Goal: Information Seeking & Learning: Learn about a topic

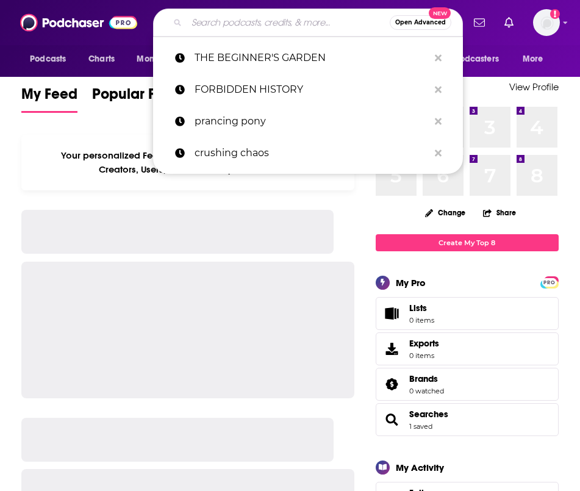
click at [268, 26] on input "Search podcasts, credits, & more..." at bounding box center [288, 23] width 203 height 20
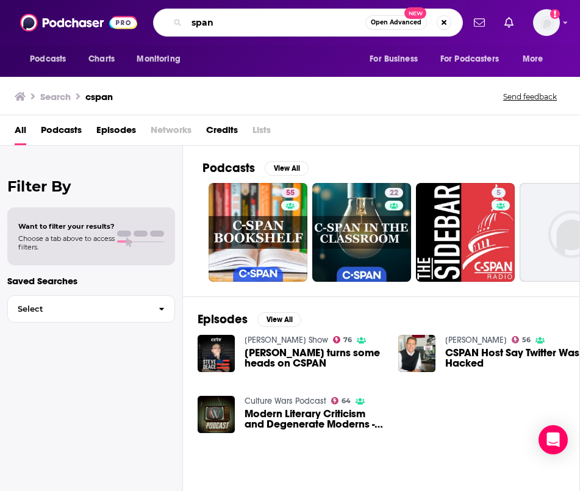
click at [192, 24] on input "span" at bounding box center [276, 23] width 179 height 20
type input "c-span"
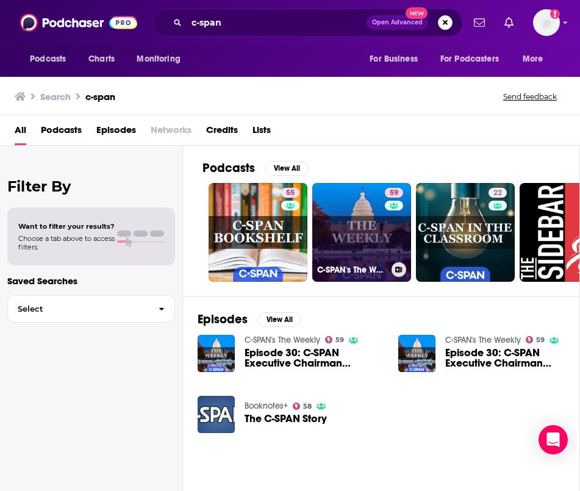
click at [404, 229] on div "59" at bounding box center [395, 225] width 21 height 74
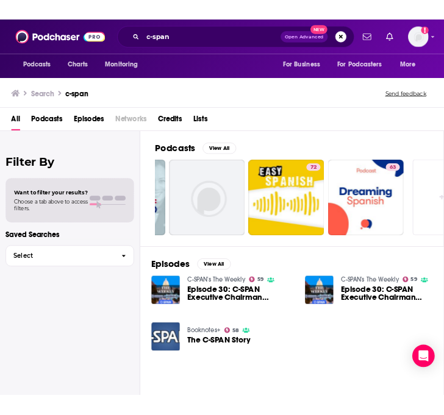
scroll to position [0, 507]
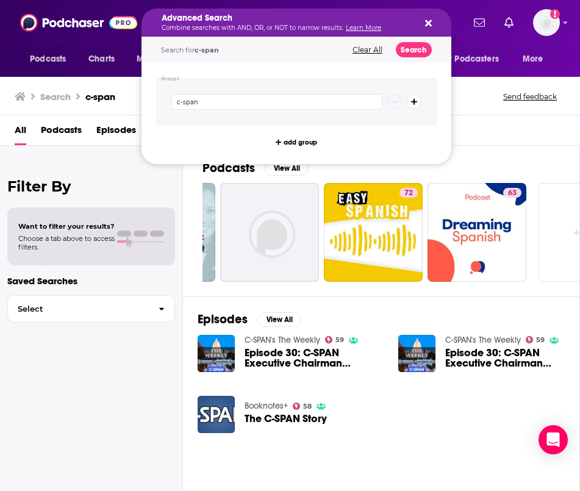
drag, startPoint x: 264, startPoint y: 23, endPoint x: 213, endPoint y: 9, distance: 53.1
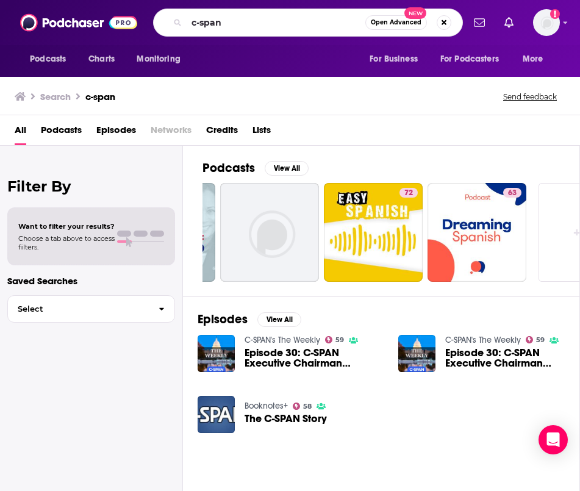
click at [123, 95] on div "Search c-span Send feedback" at bounding box center [288, 96] width 546 height 17
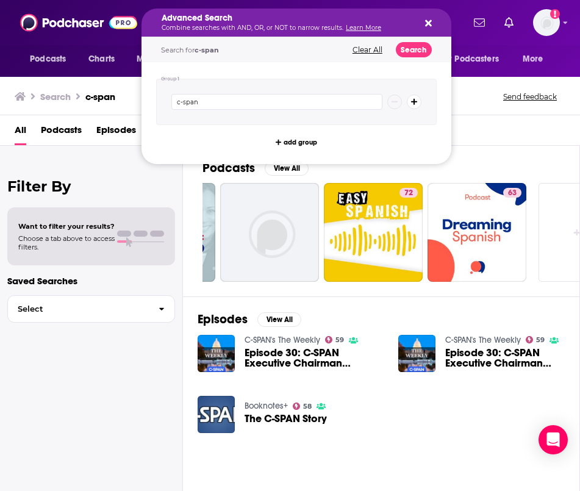
drag, startPoint x: 231, startPoint y: 21, endPoint x: 190, endPoint y: 13, distance: 41.5
click at [426, 24] on icon "Search podcasts, credits, & more..." at bounding box center [428, 23] width 7 height 10
click at [425, 22] on icon "Search podcasts, credits, & more..." at bounding box center [428, 23] width 7 height 10
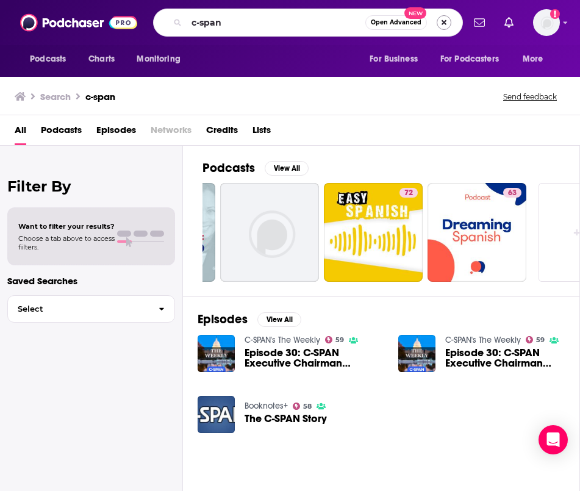
click at [445, 21] on button "Search podcasts, credits, & more..." at bounding box center [444, 22] width 15 height 15
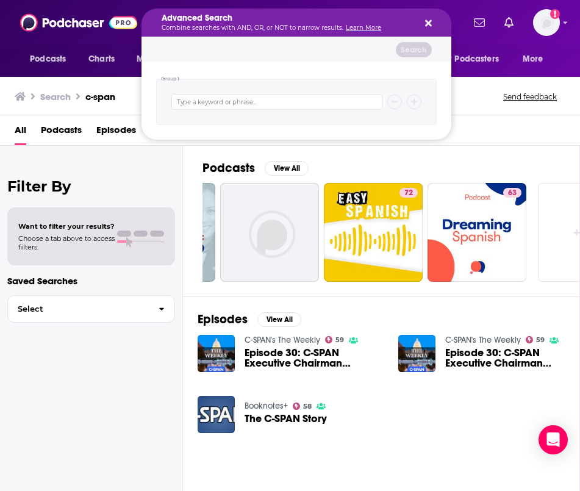
click at [428, 25] on icon "Search podcasts, credits, & more..." at bounding box center [428, 23] width 7 height 7
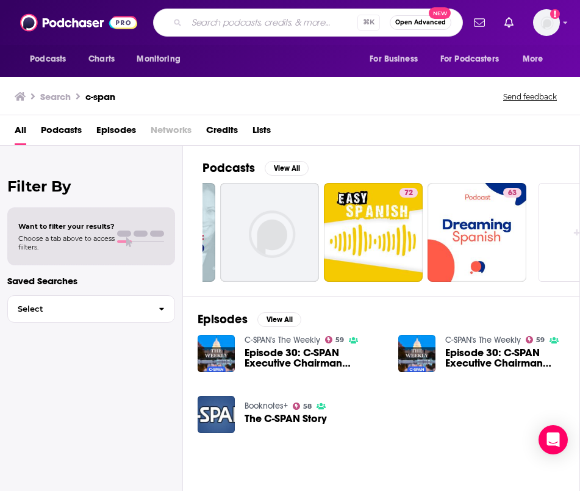
click at [249, 14] on input "Search podcasts, credits, & more..." at bounding box center [272, 23] width 171 height 20
type input "[US_STATE] [DATE]"
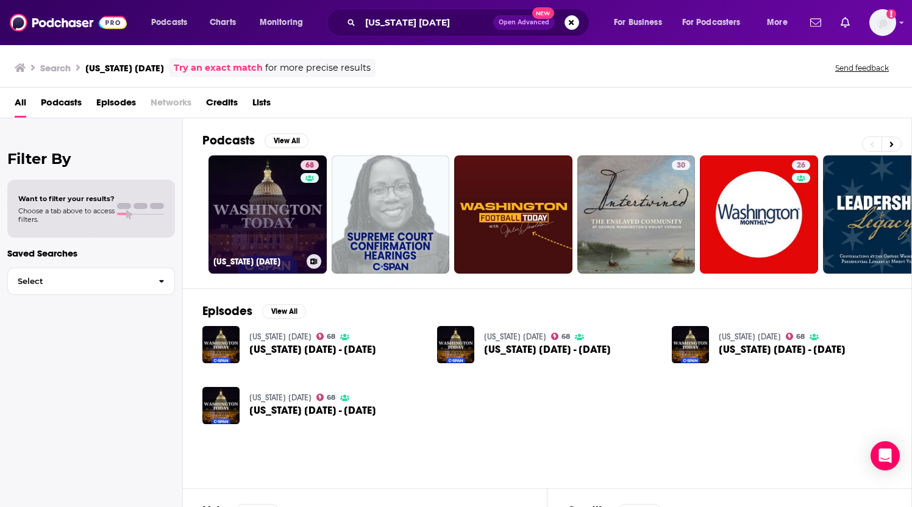
click at [218, 226] on link "68 [US_STATE] [DATE]" at bounding box center [268, 215] width 118 height 118
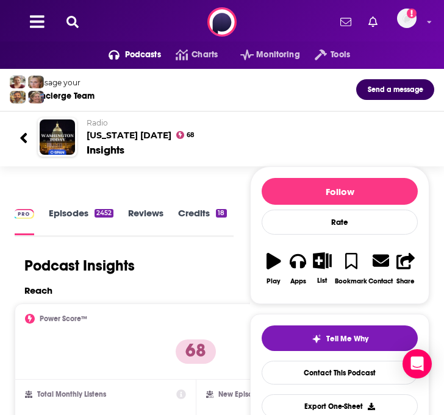
click at [75, 21] on icon at bounding box center [72, 22] width 12 height 12
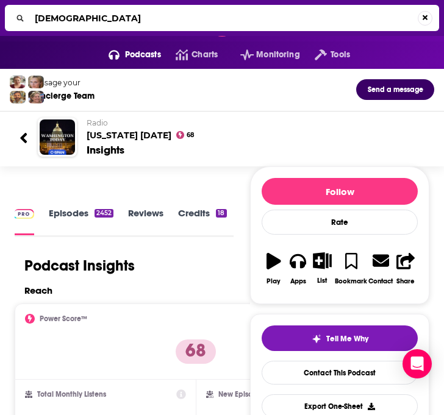
type input "[DEMOGRAPHIC_DATA]"
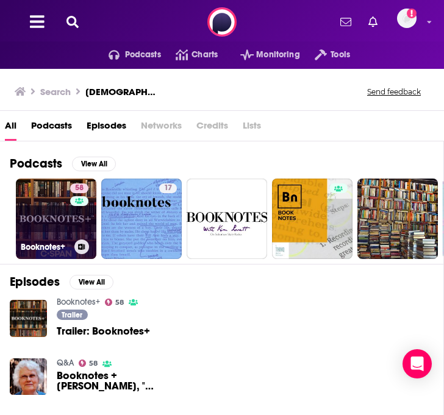
click at [53, 220] on link "58 Booknotes+" at bounding box center [56, 219] width 81 height 81
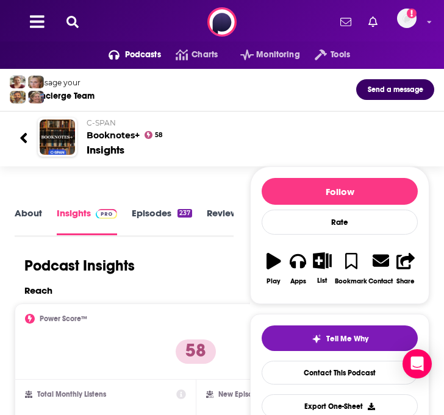
click at [69, 26] on icon at bounding box center [72, 22] width 12 height 12
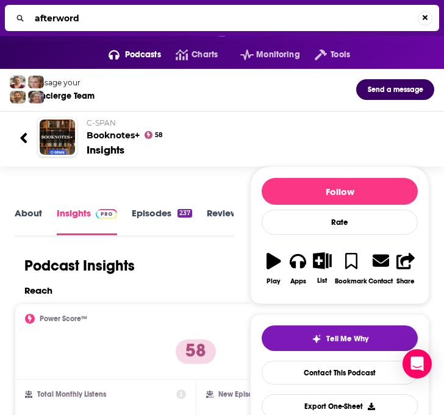
type input "afterwords"
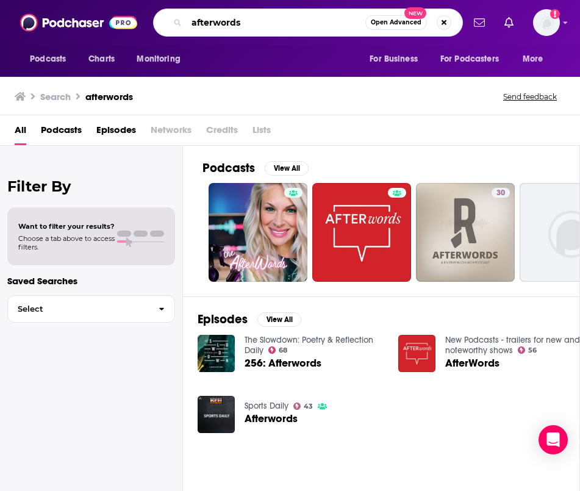
click at [126, 26] on div "Podcasts Charts Monitoring afterwords Open Advanced New For Business For Podcas…" at bounding box center [290, 22] width 580 height 45
type input "after words"
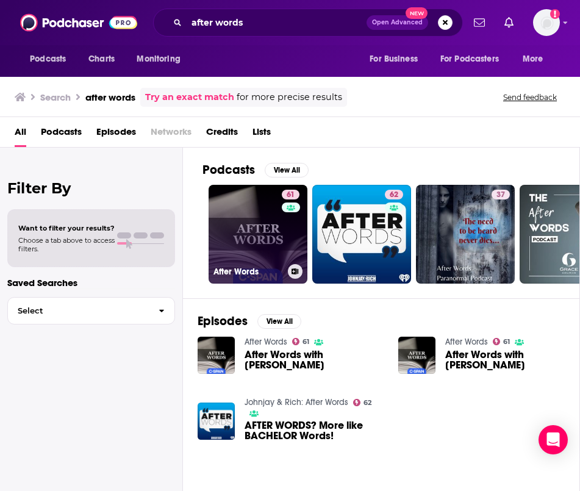
click at [264, 234] on link "61 After Words" at bounding box center [258, 234] width 99 height 99
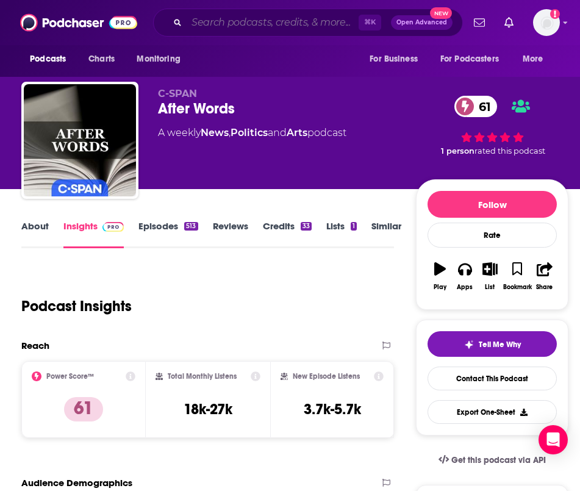
click at [314, 21] on input "Search podcasts, credits, & more..." at bounding box center [273, 23] width 172 height 20
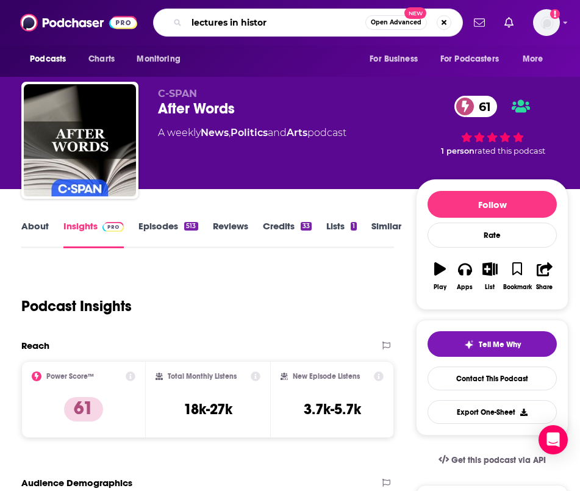
type input "lectures in history"
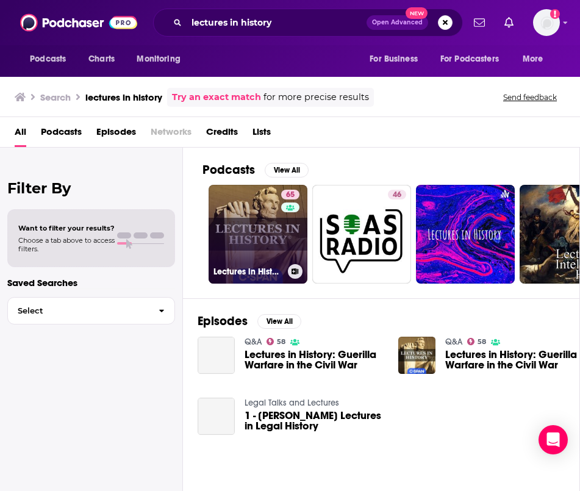
click at [273, 226] on link "65 Lectures in History" at bounding box center [258, 234] width 99 height 99
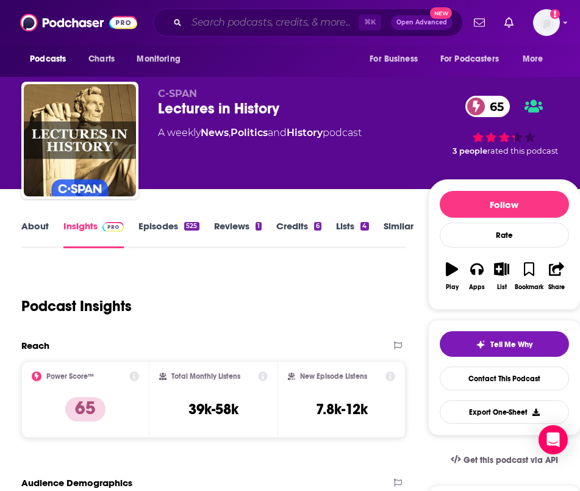
click at [297, 20] on input "Search podcasts, credits, & more..." at bounding box center [273, 23] width 172 height 20
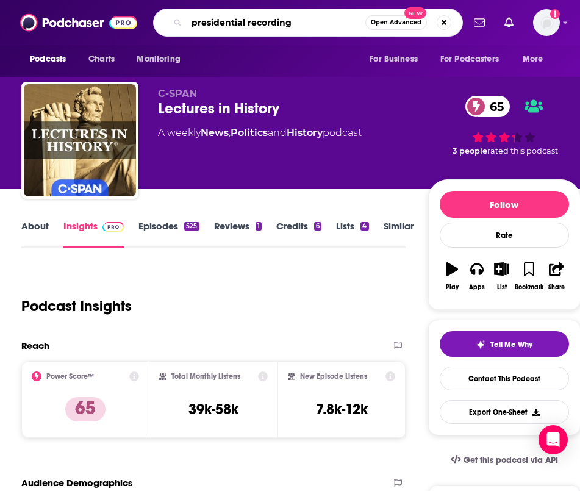
type input "presidential recordings"
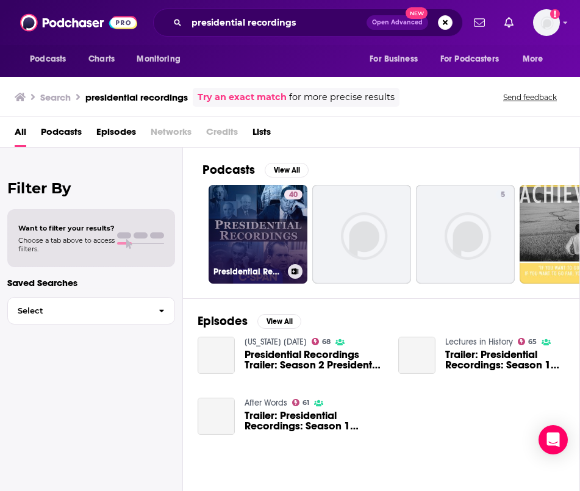
click at [271, 229] on link "40 Presidential Recordings" at bounding box center [258, 234] width 99 height 99
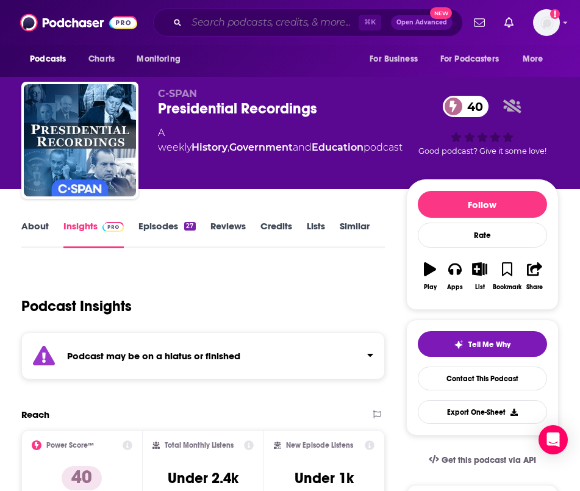
click at [334, 20] on input "Search podcasts, credits, & more..." at bounding box center [273, 23] width 172 height 20
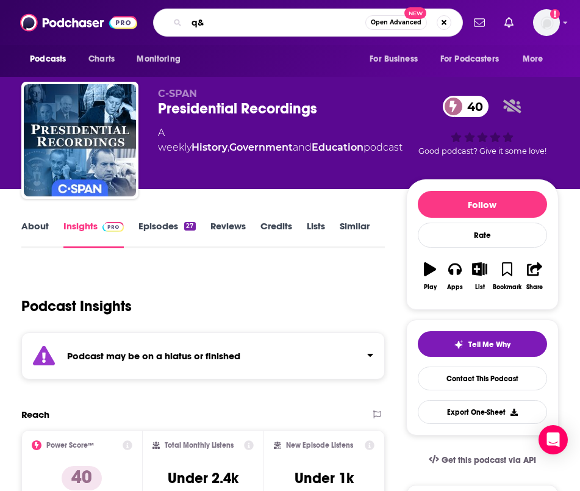
type input "q&a"
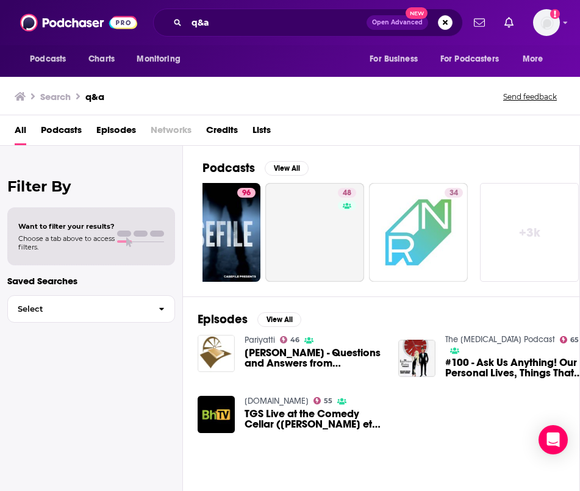
scroll to position [0, 565]
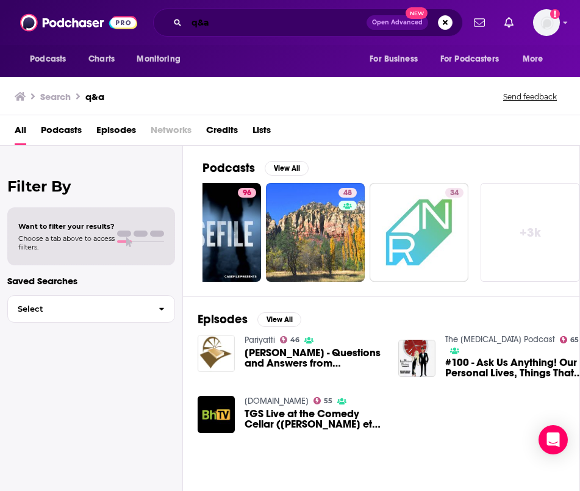
click at [204, 21] on input "q&a" at bounding box center [277, 23] width 180 height 20
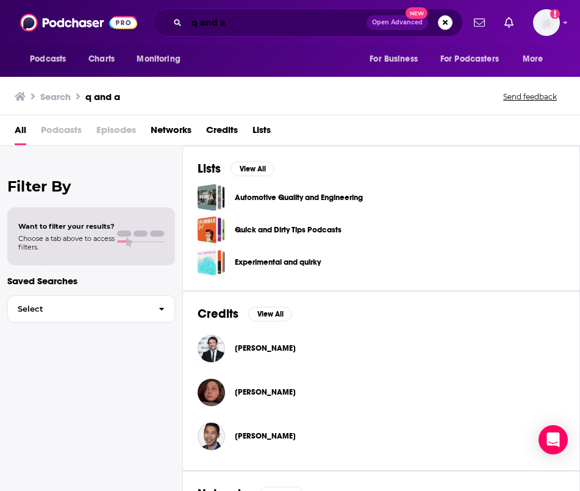
click at [301, 18] on input "q and a" at bounding box center [277, 23] width 180 height 20
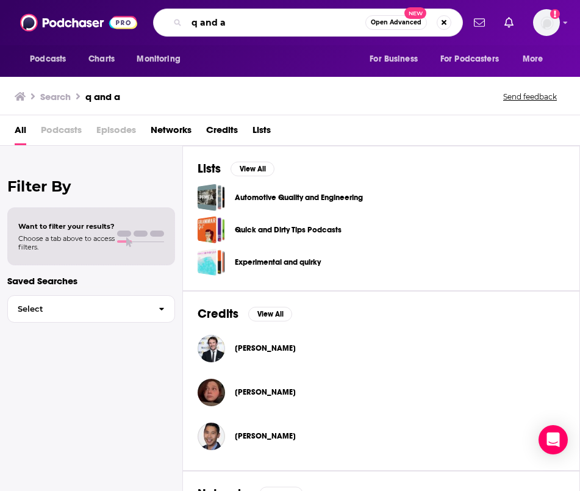
click at [301, 18] on input "q and a" at bounding box center [276, 23] width 179 height 20
drag, startPoint x: 301, startPoint y: 18, endPoint x: 240, endPoint y: -6, distance: 64.9
click at [240, 0] on html "Podcasts Charts Monitoring q and a Open Advanced New For Business For Podcaster…" at bounding box center [290, 245] width 580 height 491
type input "h3"
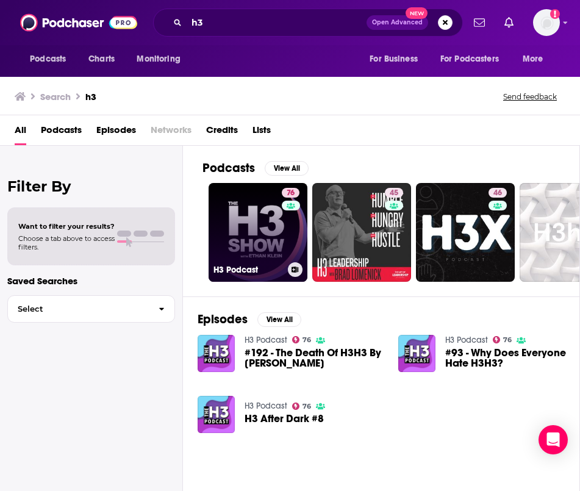
click at [246, 231] on link "76 H3 Podcast" at bounding box center [258, 232] width 99 height 99
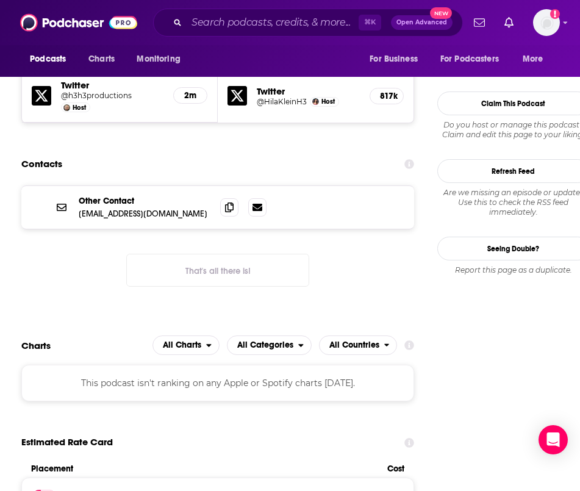
scroll to position [1111, 0]
